Goal: Find contact information: Find contact information

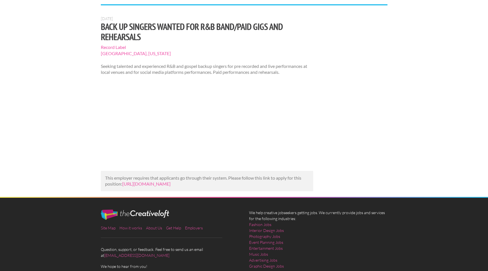
scroll to position [38, 0]
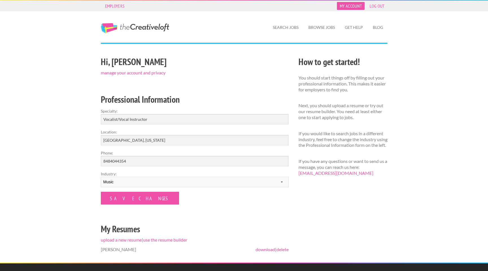
click at [354, 5] on link "My Account" at bounding box center [351, 6] width 28 height 8
click at [392, 154] on div "How to get started! You should start things off by filling out your professiona…" at bounding box center [343, 118] width 99 height 127
click at [159, 72] on link "manage your account and privacy" at bounding box center [133, 72] width 65 height 5
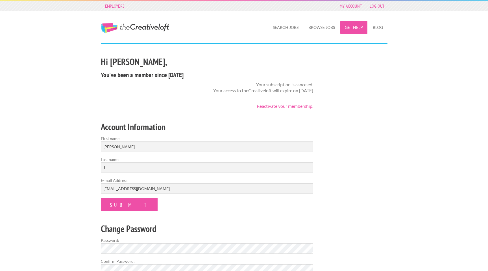
click at [353, 27] on link "Get Help" at bounding box center [354, 27] width 27 height 13
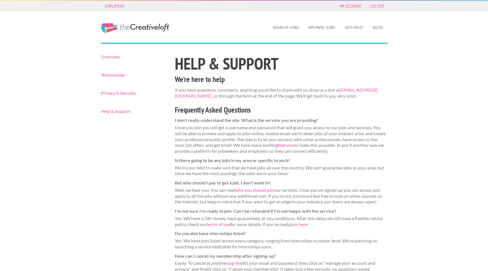
click at [114, 114] on div "Overview Testimonials Privacy & Security Help & Support" at bounding box center [133, 91] width 74 height 72
click at [113, 112] on link "Help & Support" at bounding box center [133, 111] width 64 height 5
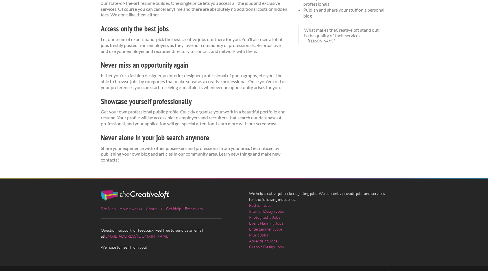
scroll to position [109, 0]
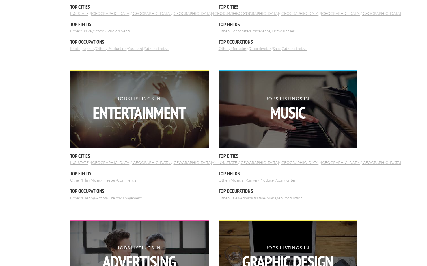
scroll to position [650, 0]
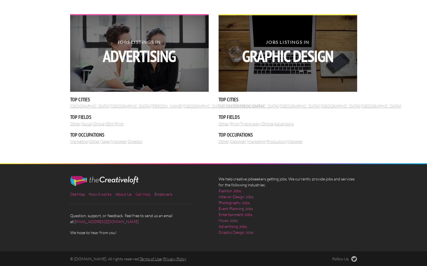
click at [144, 193] on link "Get Help" at bounding box center [142, 194] width 15 height 5
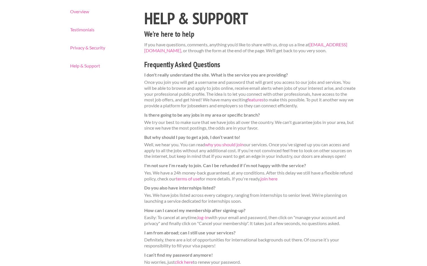
scroll to position [153, 0]
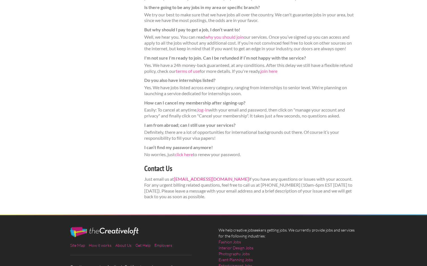
click at [223, 178] on link "support@thecreativeloft.com" at bounding box center [211, 178] width 75 height 5
drag, startPoint x: 174, startPoint y: 178, endPoint x: 232, endPoint y: 181, distance: 58.0
click at [232, 181] on p "Just email us at support@thecreativeloft.com if you have any questions or issue…" at bounding box center [250, 187] width 213 height 23
copy p "support@thecreativeloft.com"
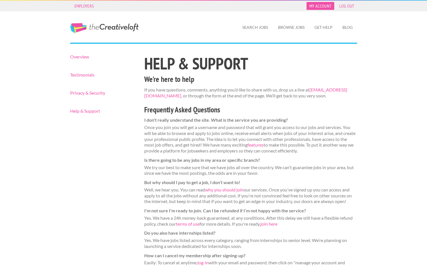
click at [328, 5] on link "My Account" at bounding box center [320, 6] width 28 height 8
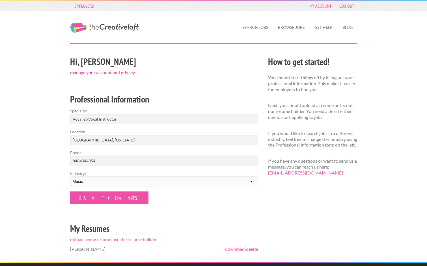
click at [129, 72] on link "manage your account and privacy" at bounding box center [102, 72] width 65 height 5
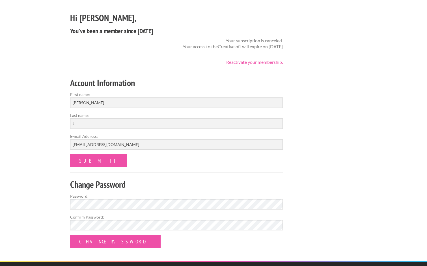
scroll to position [26, 0]
